Goal: Task Accomplishment & Management: Manage account settings

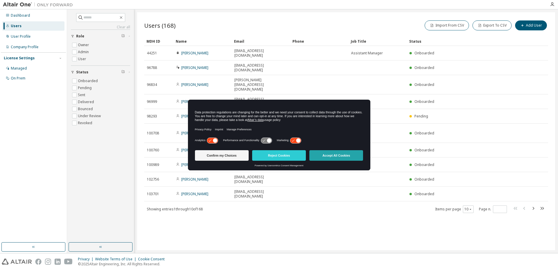
click at [333, 155] on button "Accept All Cookies" at bounding box center [337, 155] width 54 height 11
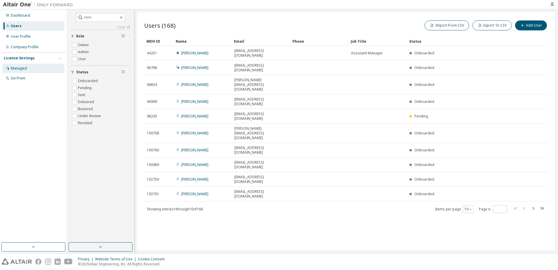
click at [23, 66] on div "Managed" at bounding box center [19, 68] width 16 height 5
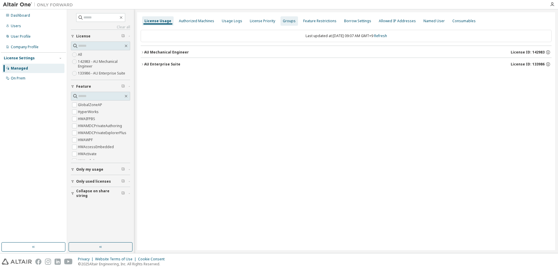
click at [283, 21] on div "Groups" at bounding box center [289, 21] width 13 height 5
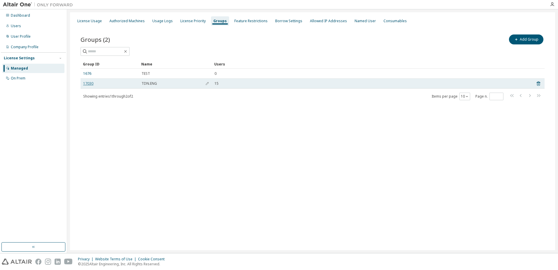
click at [92, 84] on link "17030" at bounding box center [88, 83] width 10 height 5
